Goal: Information Seeking & Learning: Learn about a topic

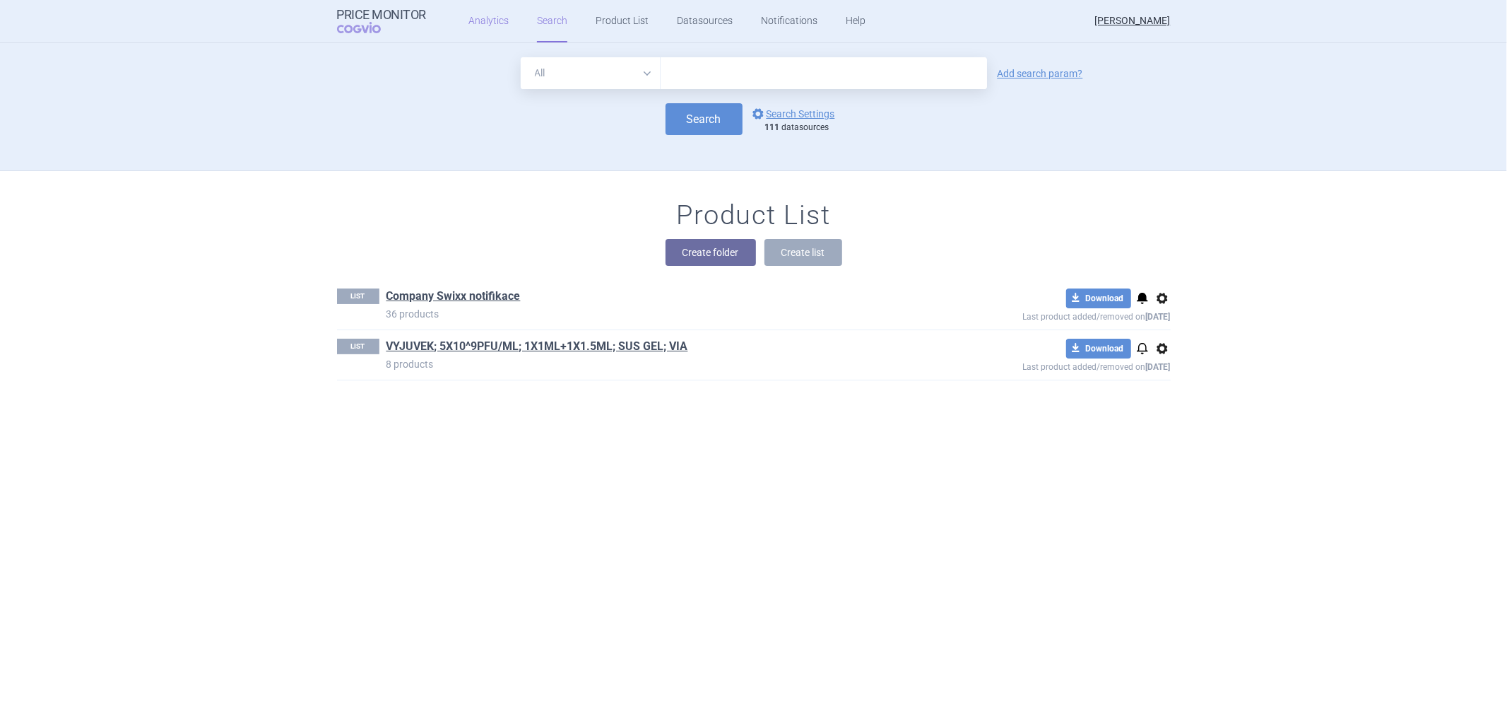
click at [476, 14] on link "Analytics" at bounding box center [489, 21] width 40 height 42
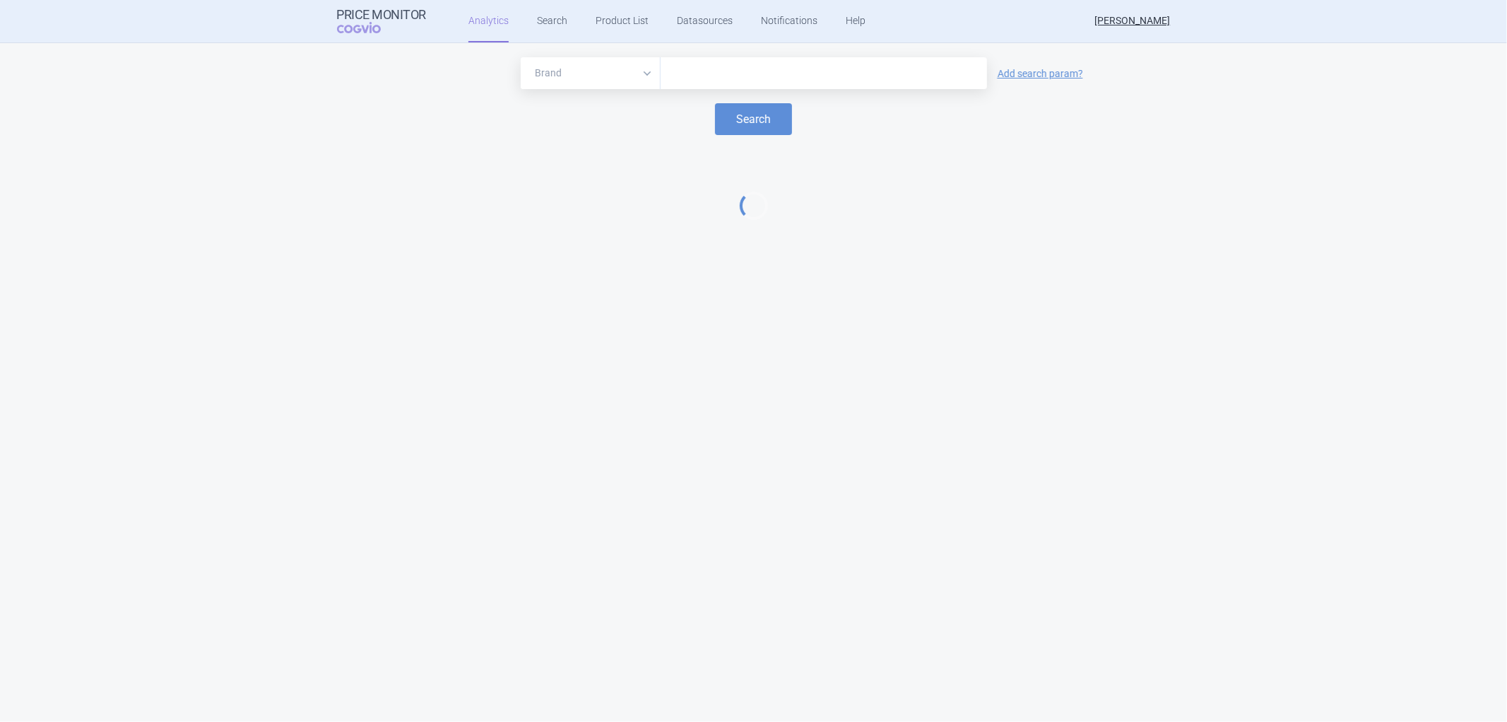
click at [721, 72] on input "text" at bounding box center [824, 73] width 312 height 18
type input "ayva"
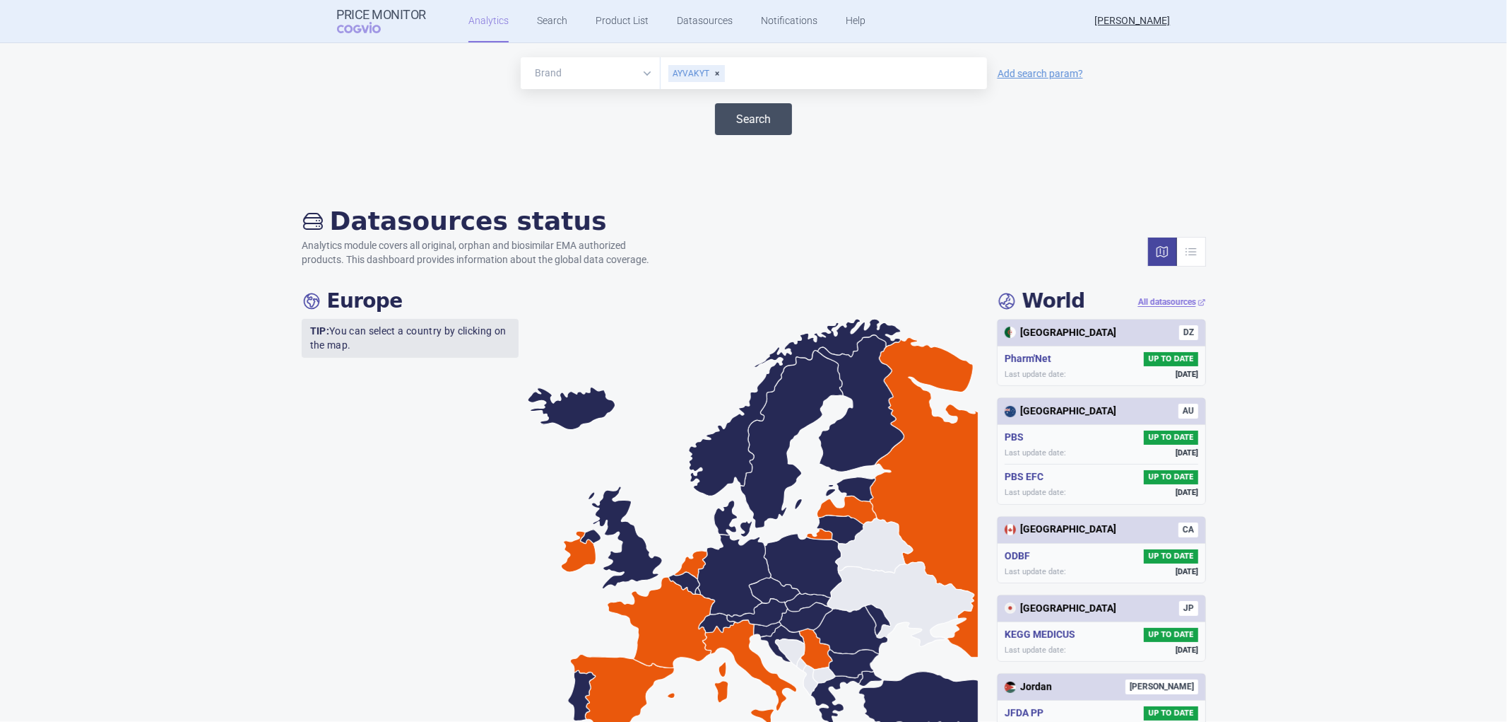
click at [736, 114] on button "Search" at bounding box center [753, 119] width 77 height 32
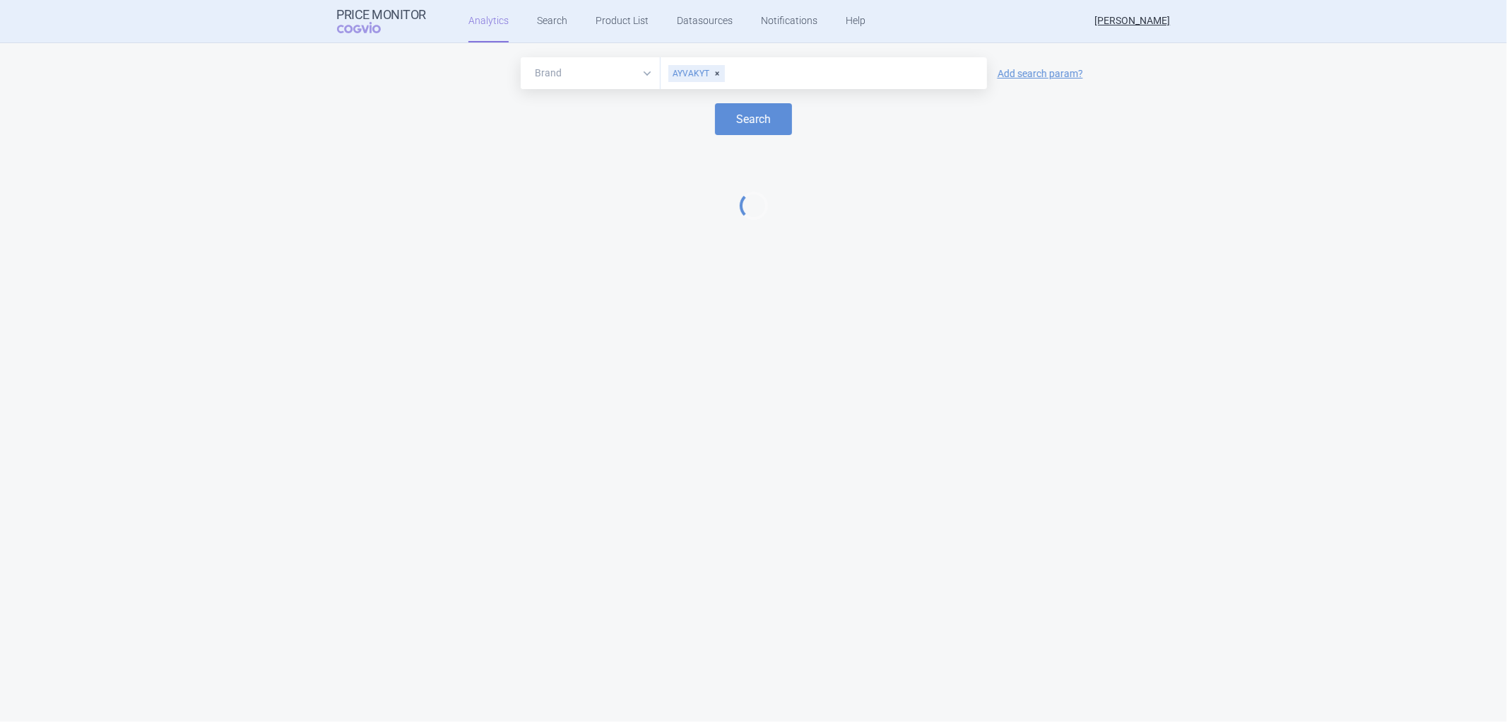
select select "EUR"
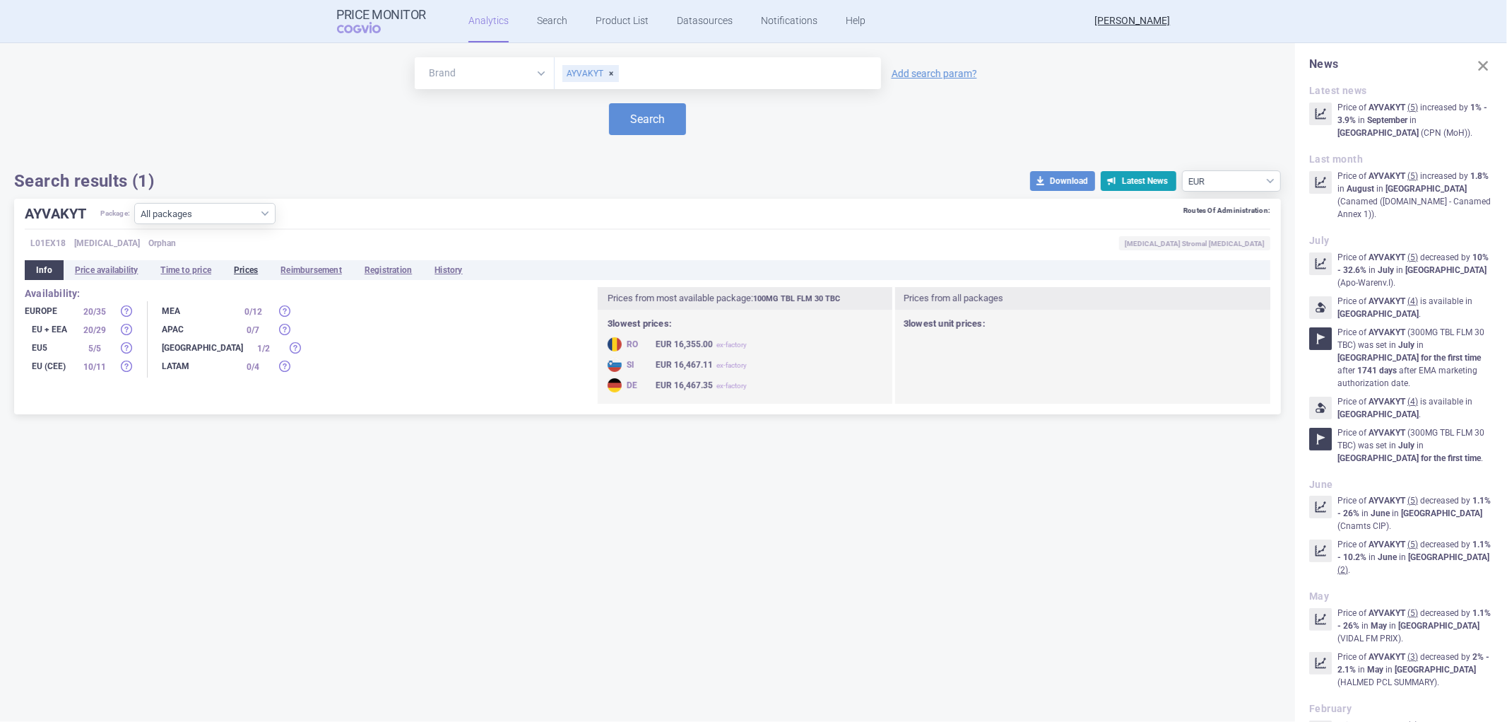
click at [249, 269] on li "Prices" at bounding box center [246, 270] width 47 height 20
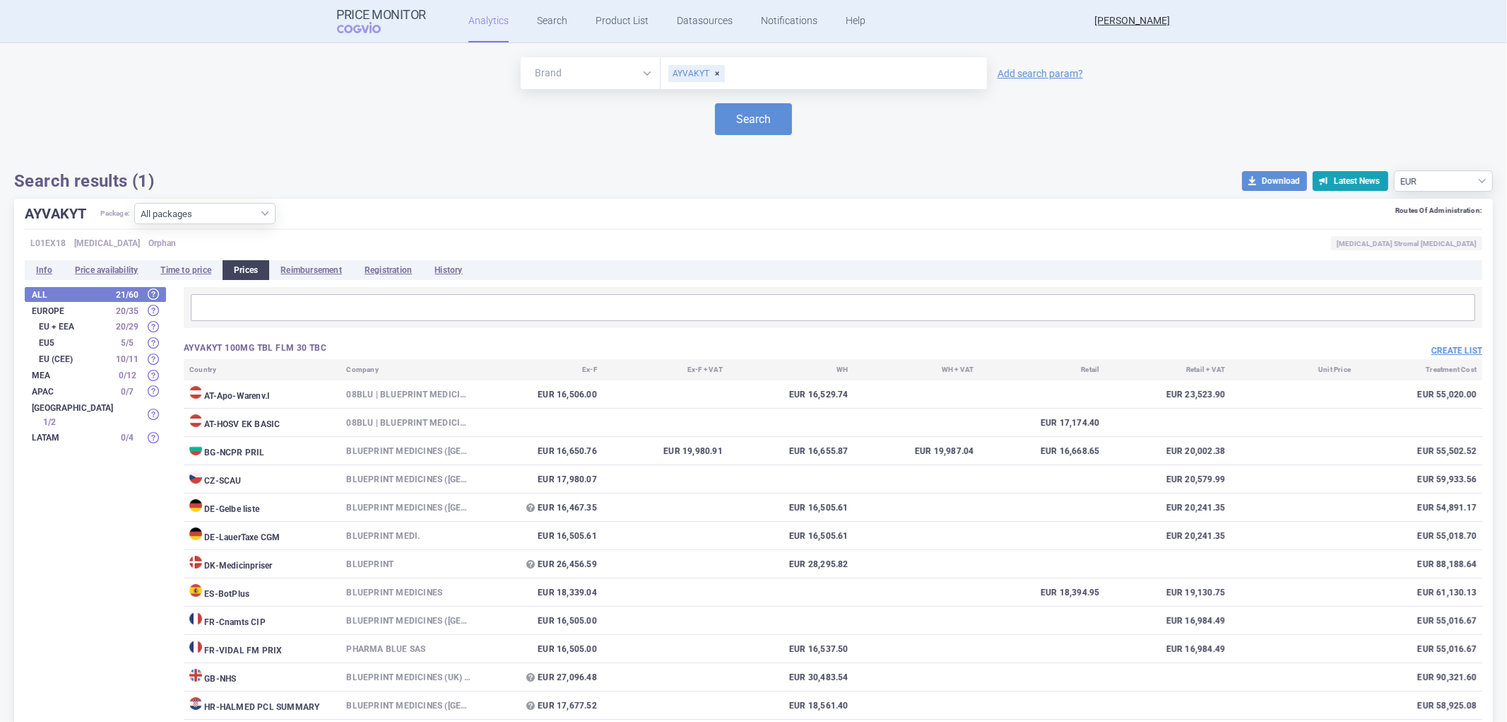
click at [240, 305] on input "text" at bounding box center [833, 307] width 1276 height 18
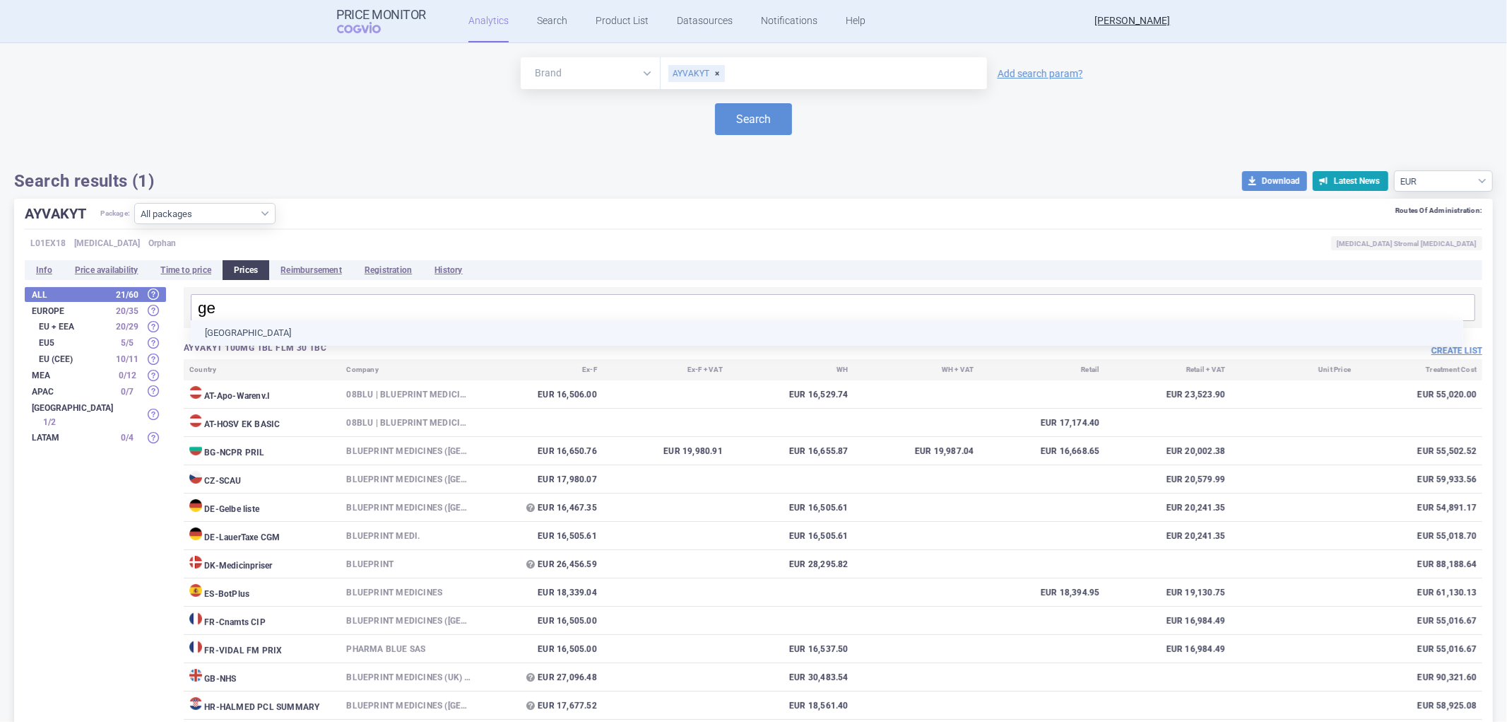
type input "ger"
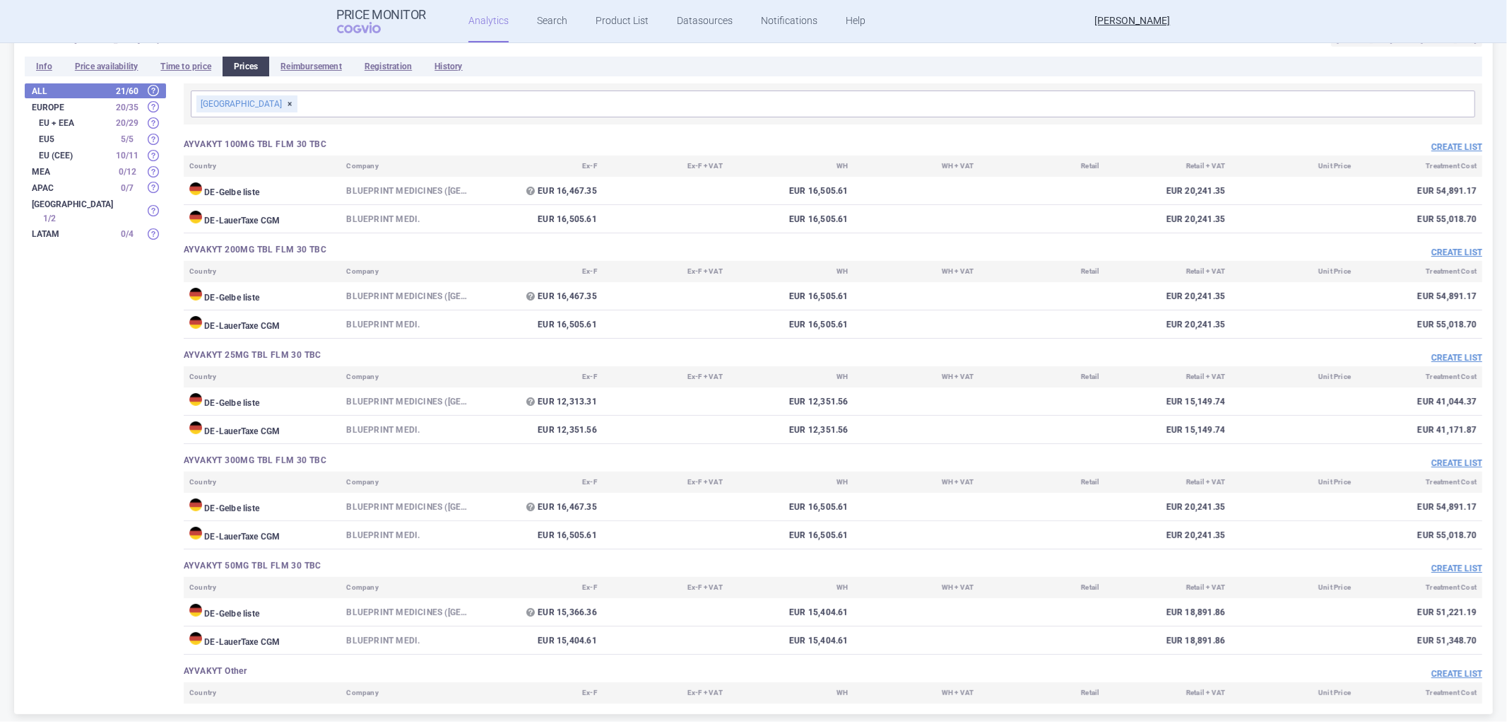
scroll to position [212, 0]
